Goal: Task Accomplishment & Management: Manage account settings

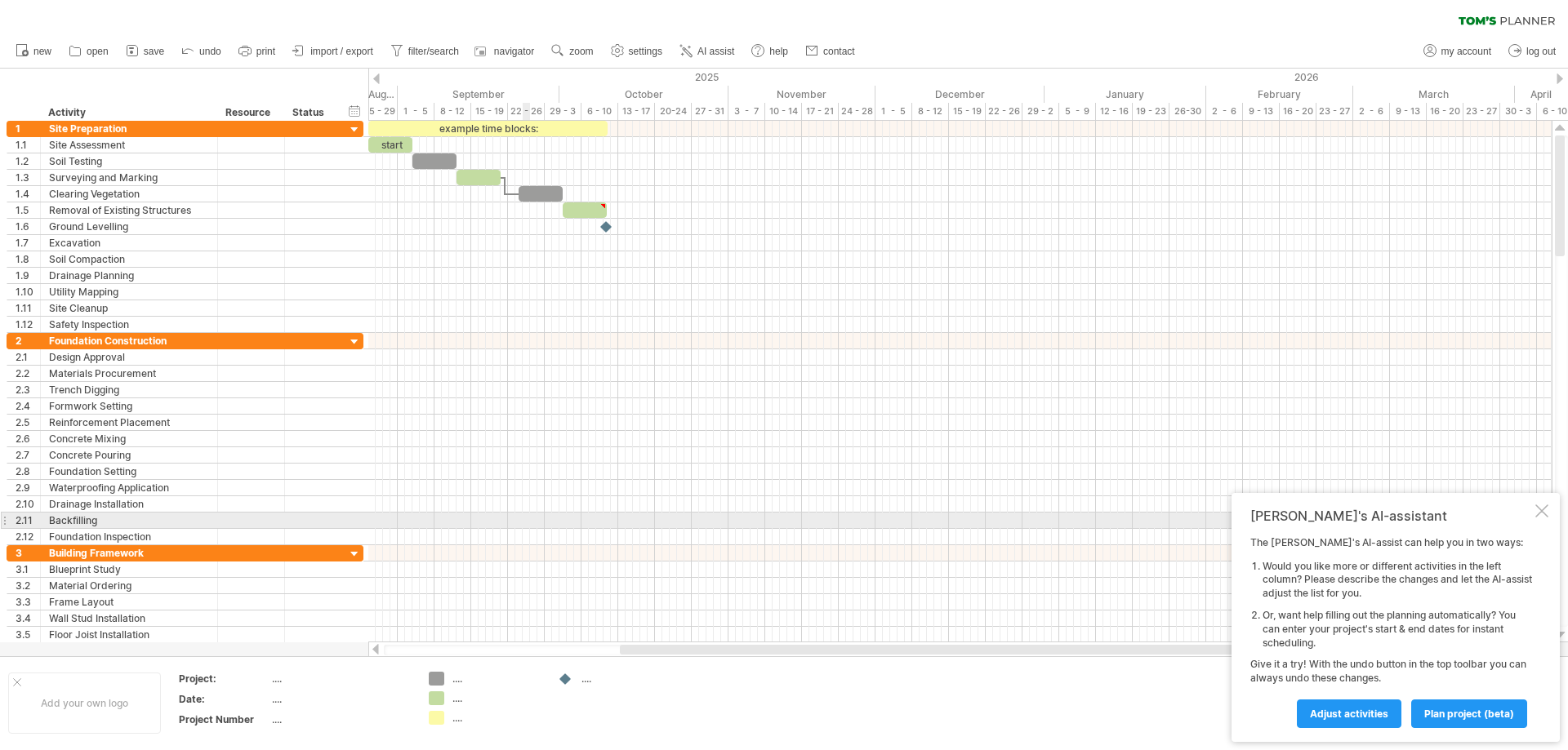
click at [1545, 514] on div at bounding box center [1541, 510] width 13 height 13
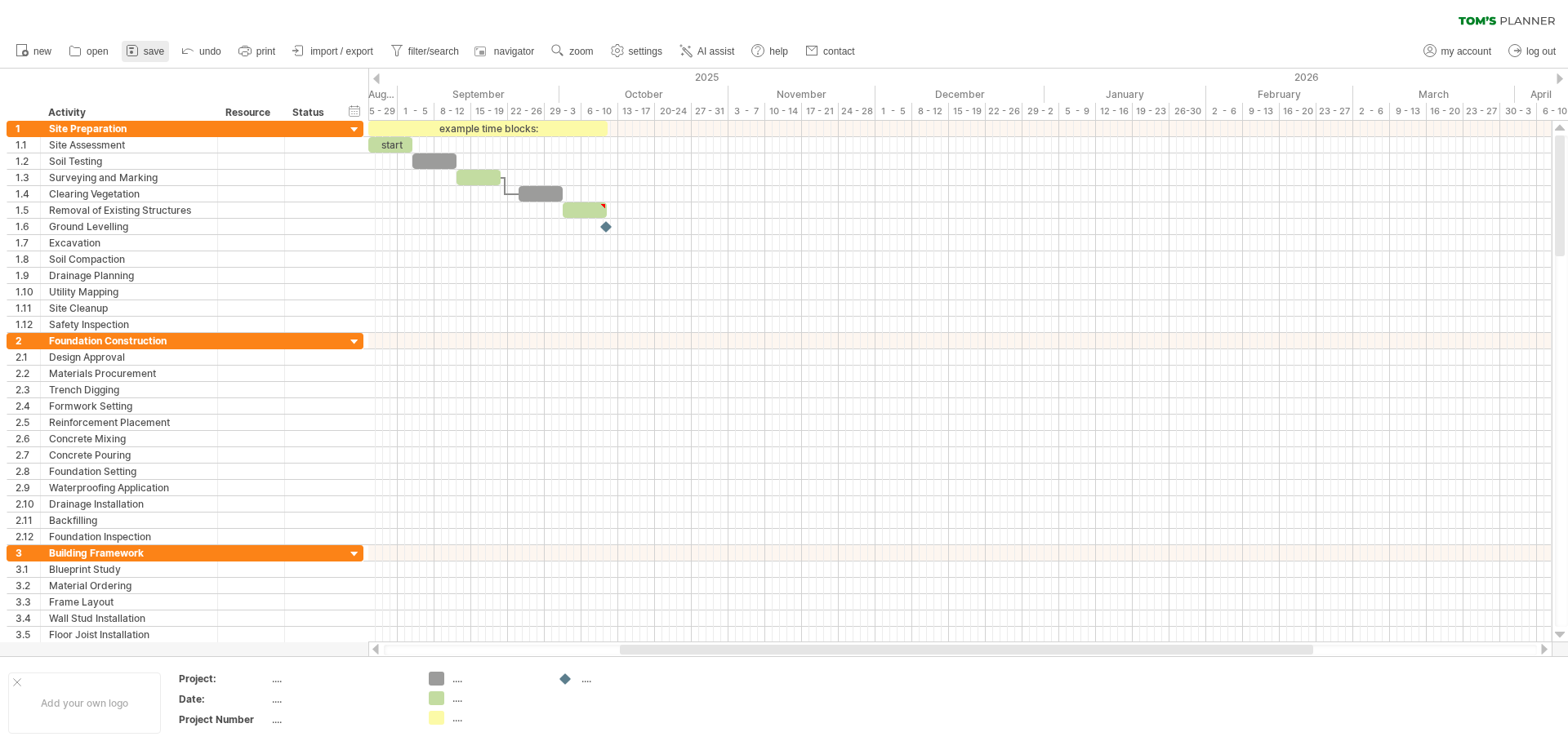
click at [146, 56] on span "save" at bounding box center [154, 51] width 21 height 11
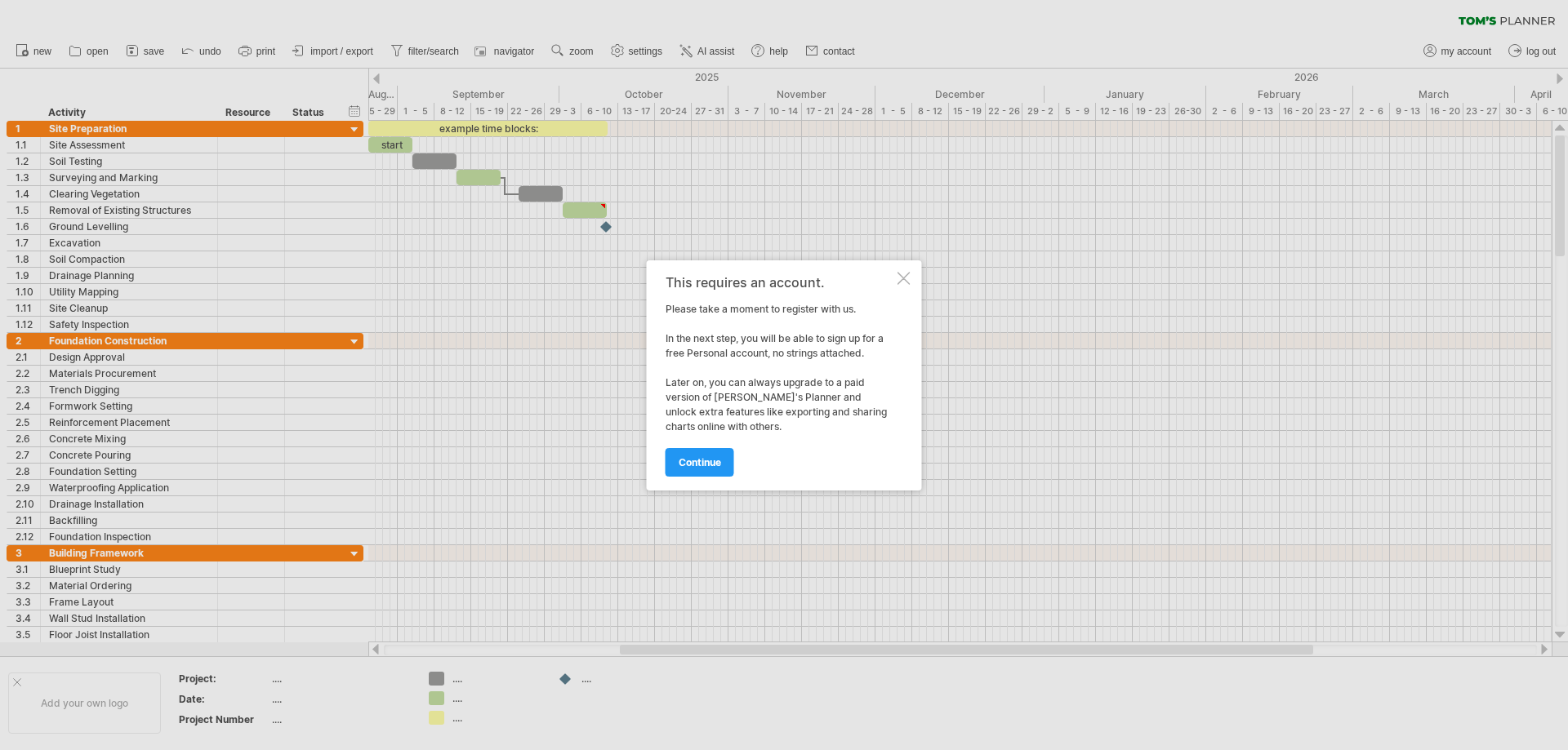
click at [905, 277] on div at bounding box center [903, 277] width 13 height 13
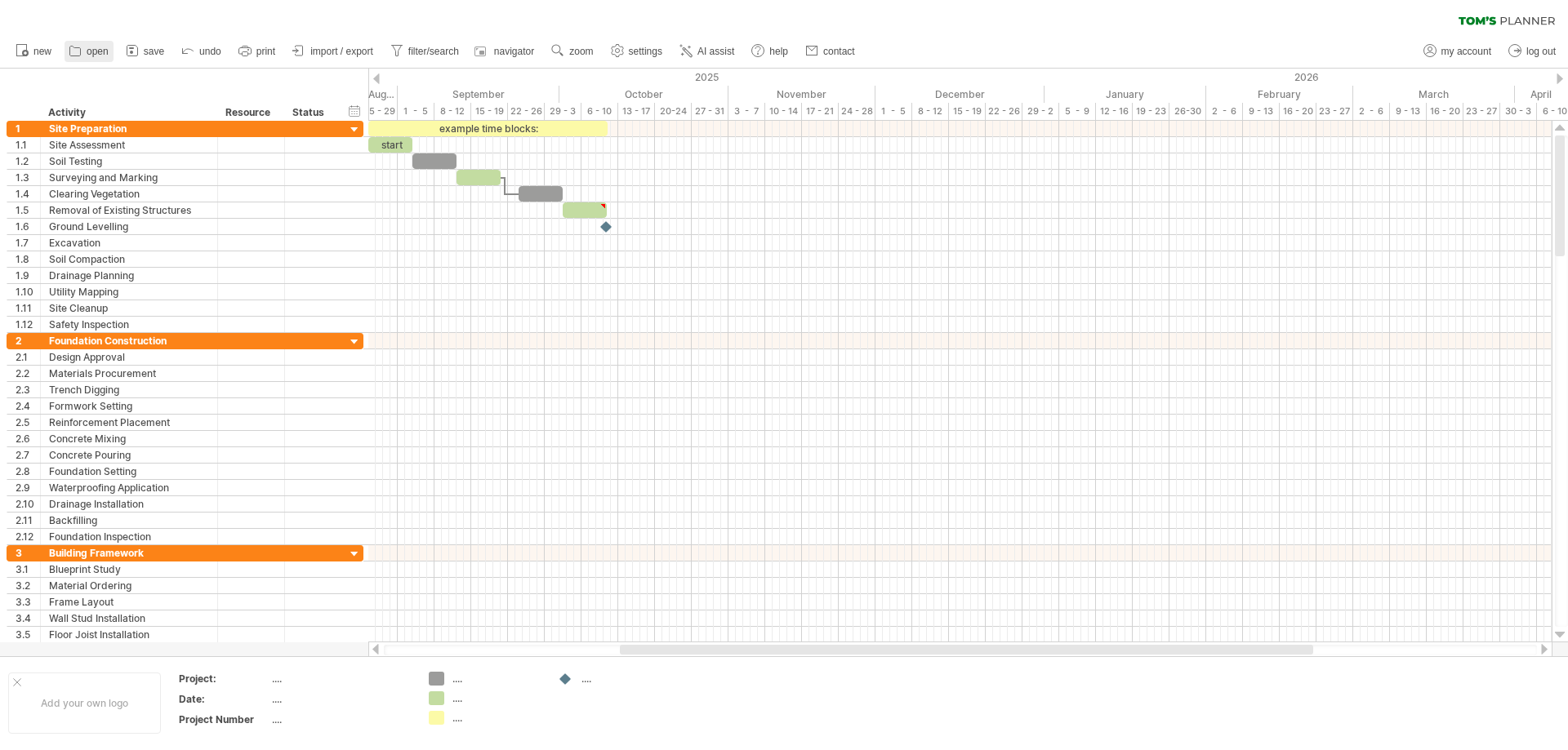
click at [84, 55] on link "open" at bounding box center [89, 52] width 49 height 21
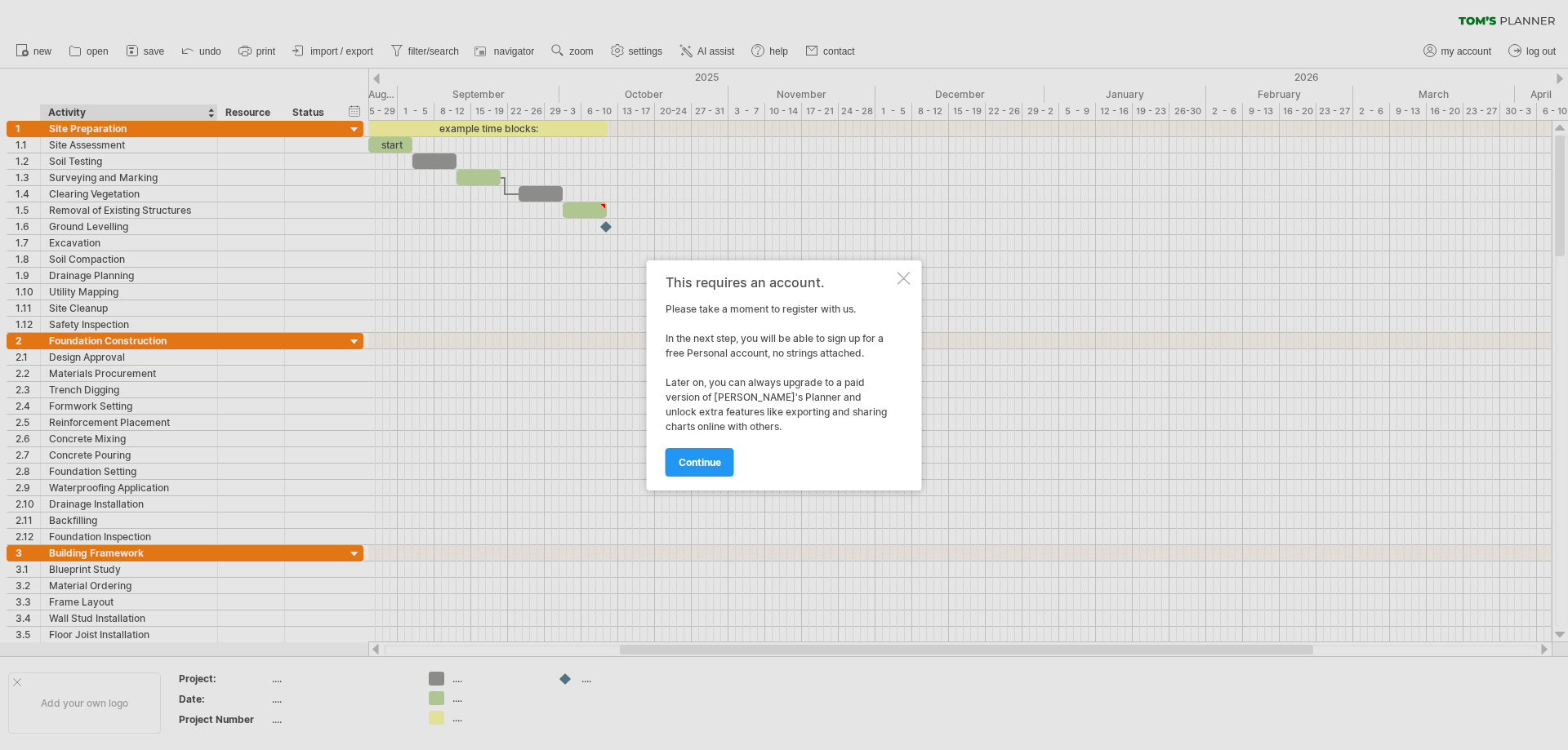
click at [903, 277] on div at bounding box center [903, 277] width 13 height 13
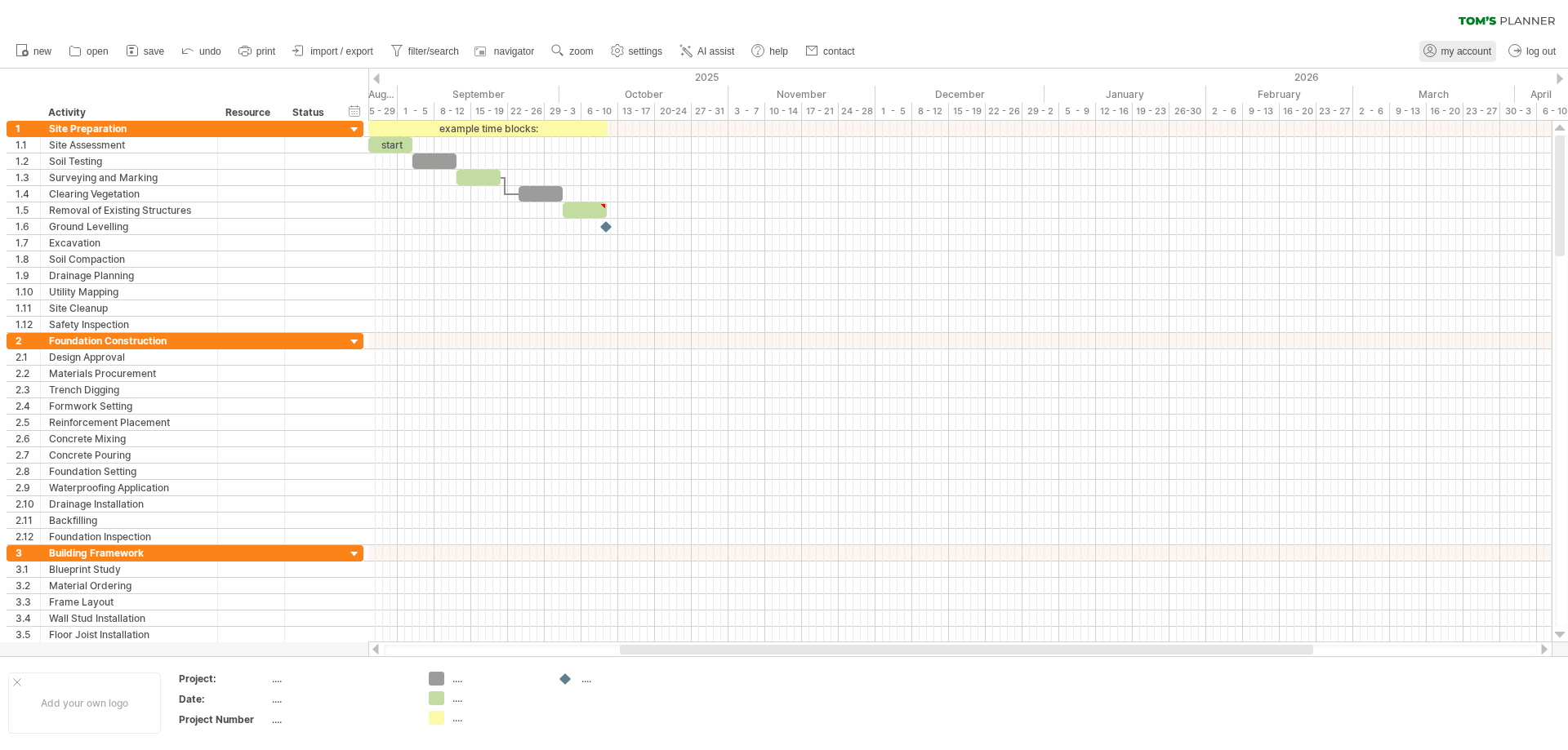
click at [1464, 51] on span "my account" at bounding box center [1467, 51] width 50 height 11
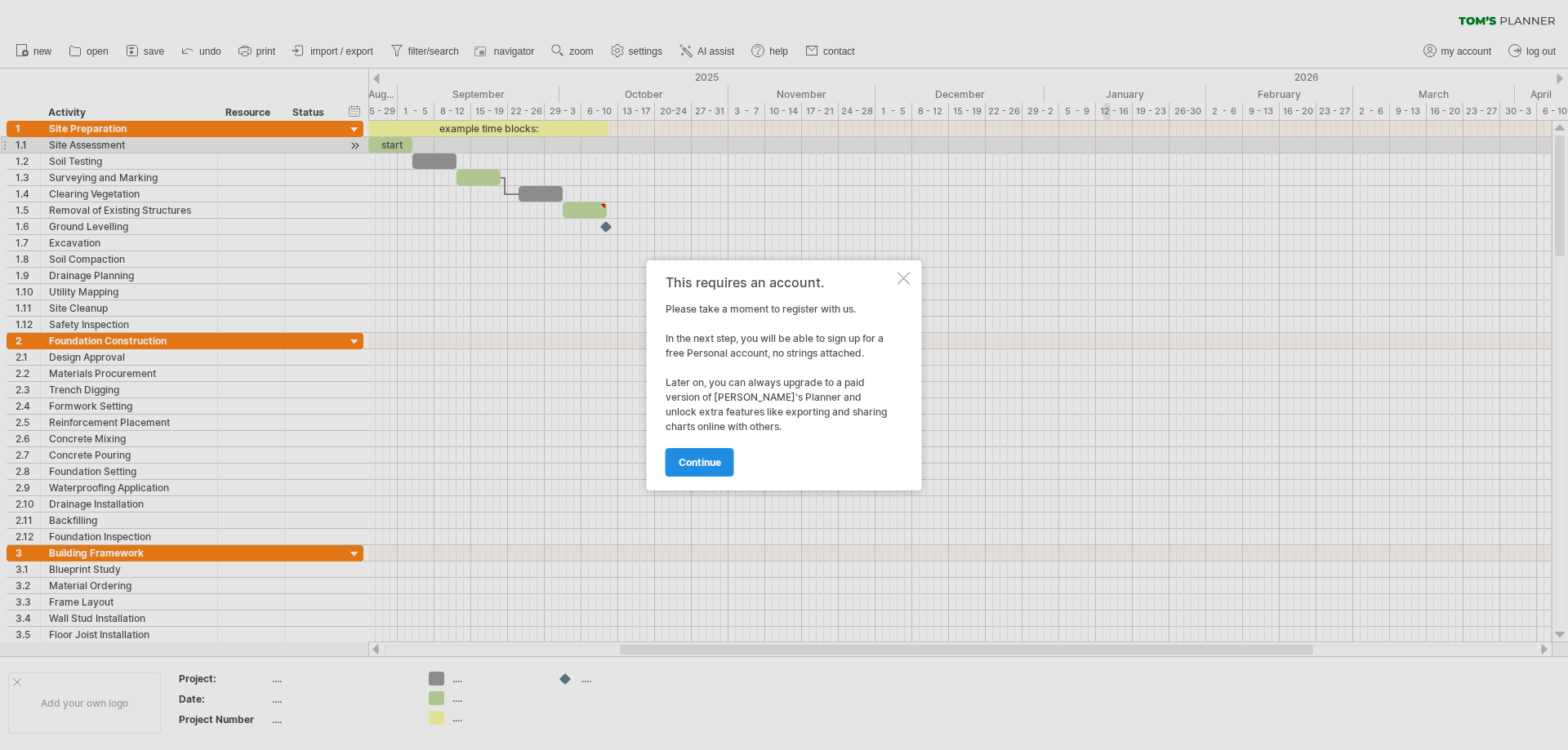
click at [700, 464] on span "continue" at bounding box center [699, 462] width 42 height 12
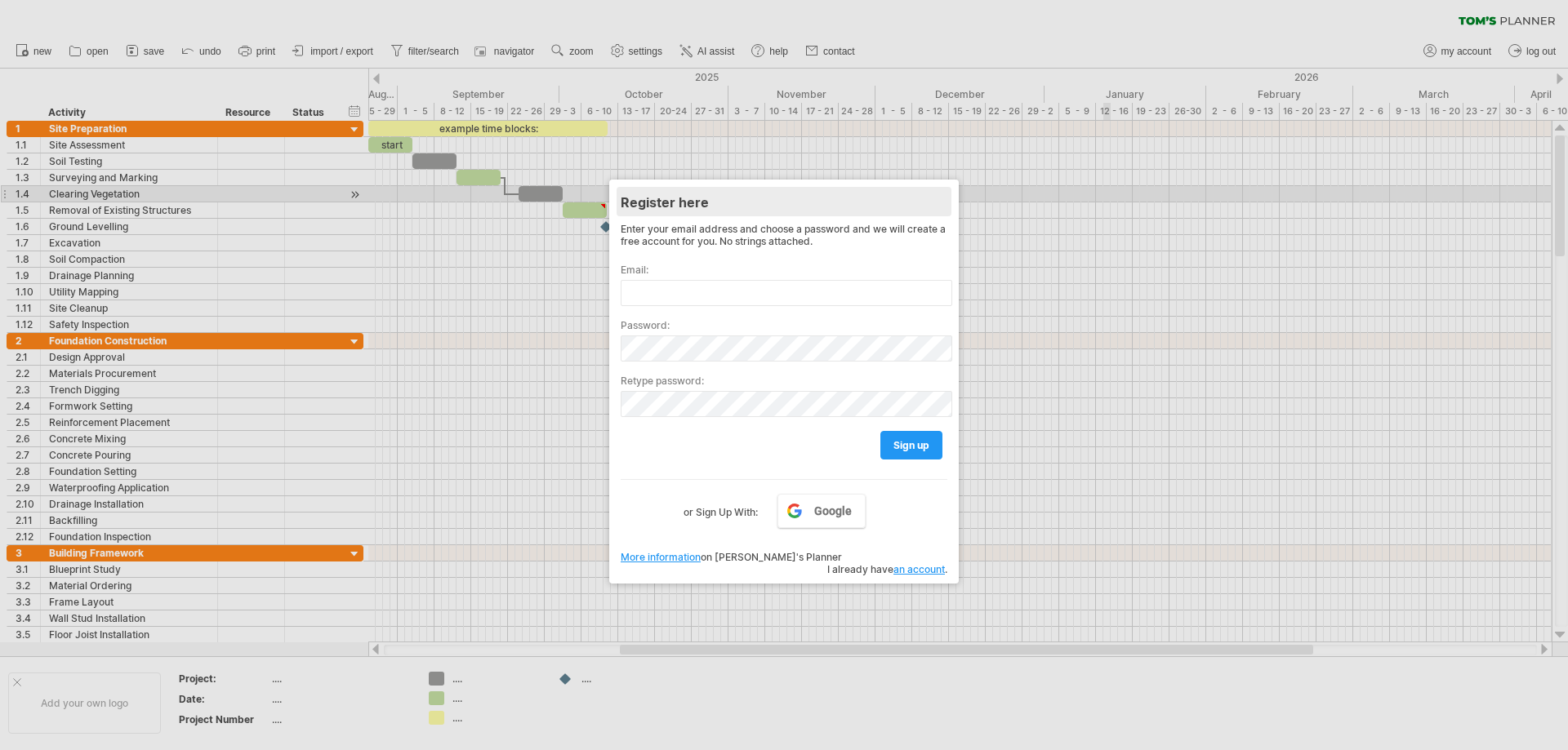
click at [945, 203] on div "Register here" at bounding box center [784, 202] width 327 height 29
click at [992, 180] on div at bounding box center [784, 375] width 1568 height 750
